Goal: Find contact information: Find contact information

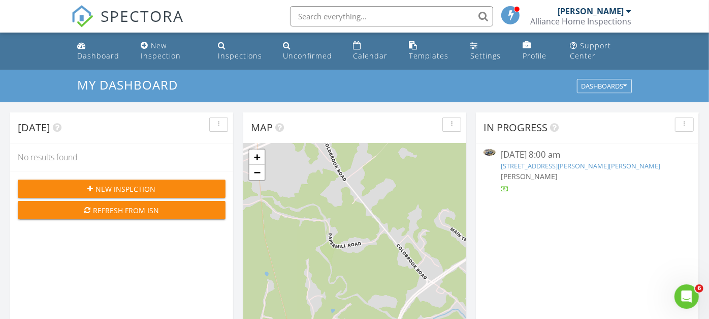
click at [584, 165] on link "167 Golding Rd, Perry, ME 04667" at bounding box center [581, 165] width 160 height 9
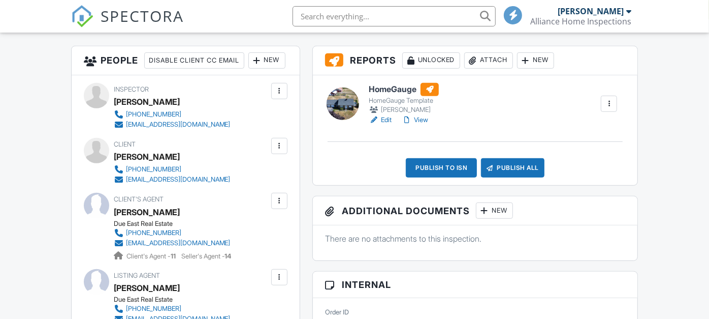
scroll to position [263, 0]
click at [426, 118] on link "View" at bounding box center [415, 120] width 26 height 10
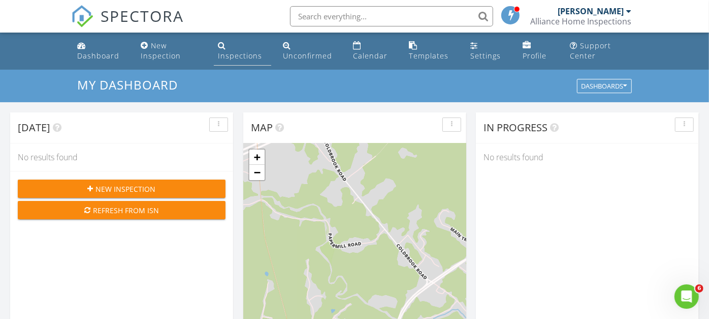
click at [218, 55] on div "Inspections" at bounding box center [240, 56] width 44 height 10
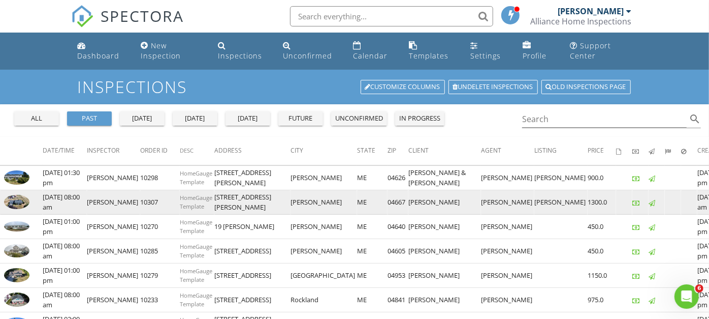
click at [214, 196] on td "[STREET_ADDRESS][PERSON_NAME]" at bounding box center [252, 202] width 76 height 24
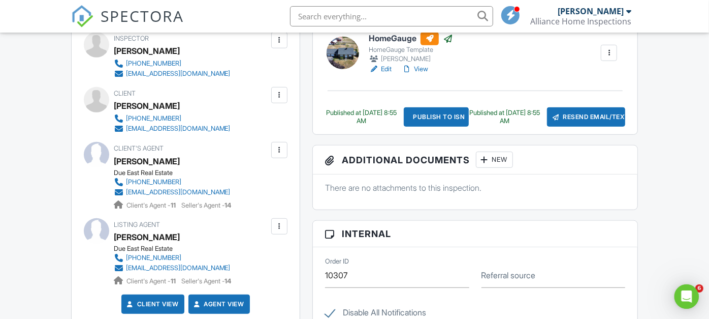
click at [192, 169] on div "[PERSON_NAME]" at bounding box center [176, 160] width 125 height 15
click at [200, 134] on div "Client [PERSON_NAME] [PHONE_NUMBER] [EMAIL_ADDRESS][DOMAIN_NAME]" at bounding box center [197, 110] width 166 height 47
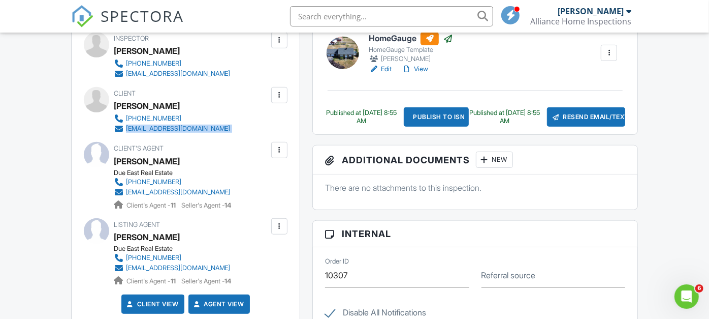
copy div "[EMAIL_ADDRESS][DOMAIN_NAME]"
